Goal: Task Accomplishment & Management: Use online tool/utility

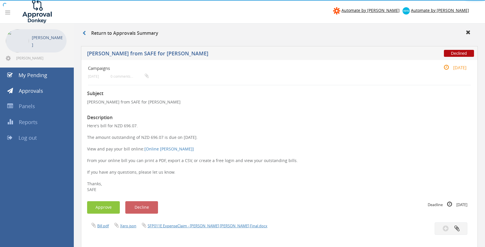
click at [32, 0] on div at bounding box center [242, 0] width 485 height 0
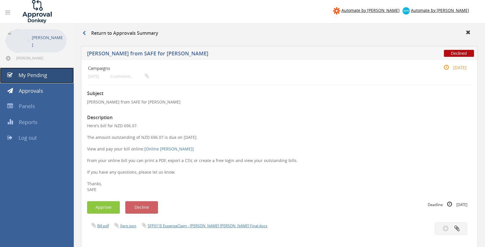
click at [29, 76] on span "My Pending" at bounding box center [33, 74] width 29 height 7
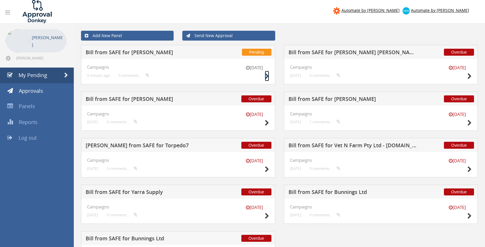
click at [266, 75] on icon at bounding box center [267, 76] width 4 height 6
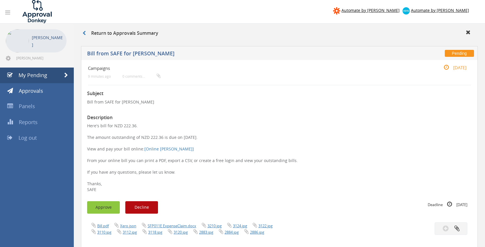
click at [113, 206] on button "Approve" at bounding box center [103, 207] width 33 height 12
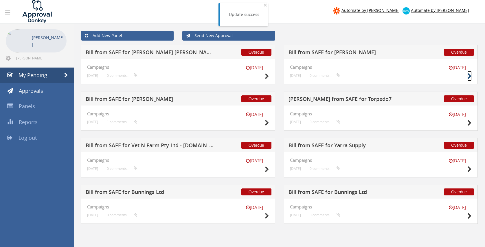
click at [470, 78] on icon at bounding box center [469, 76] width 4 height 6
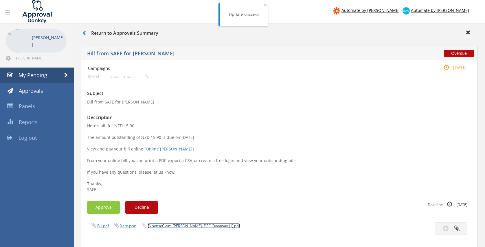
click at [181, 225] on link "ExpenseClaim [PERSON_NAME]- DFC Giveaway (1).pdf" at bounding box center [194, 225] width 92 height 5
click at [110, 206] on button "Approve" at bounding box center [103, 207] width 33 height 12
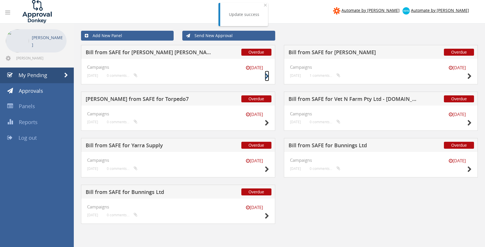
click at [268, 75] on icon at bounding box center [267, 76] width 4 height 6
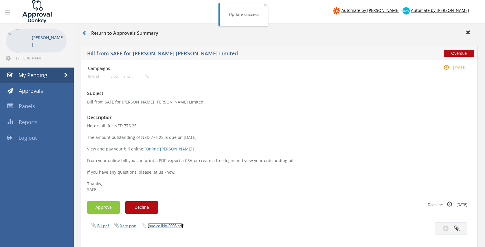
click at [169, 225] on link "Invoice INV-0005.pdf" at bounding box center [166, 225] width 36 height 5
